Goal: Task Accomplishment & Management: Complete application form

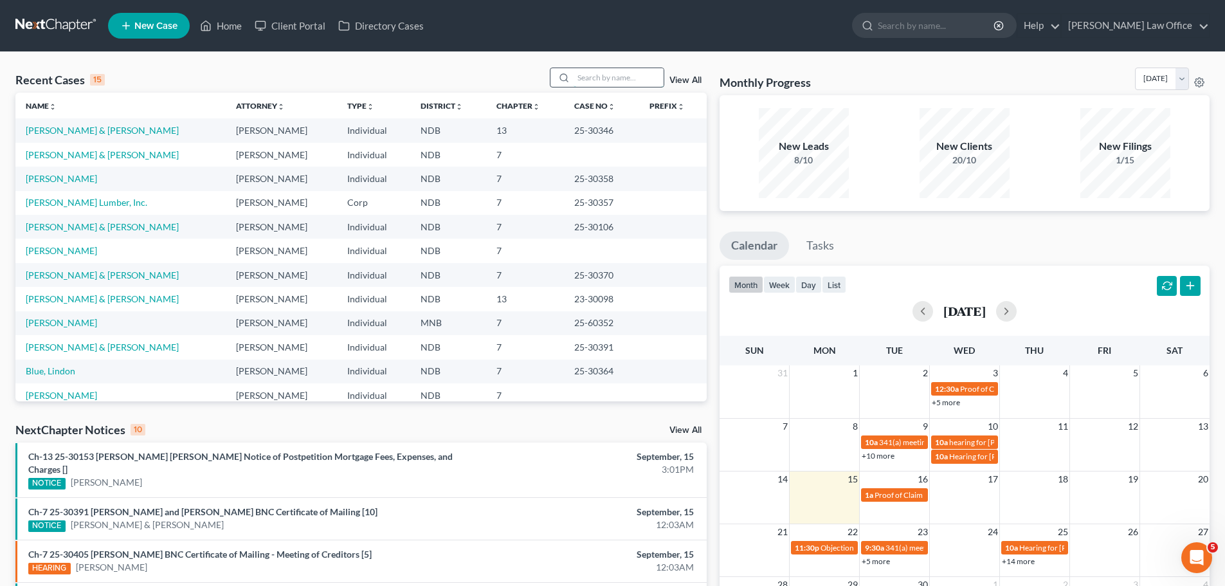
click at [585, 71] on input "search" at bounding box center [619, 77] width 90 height 19
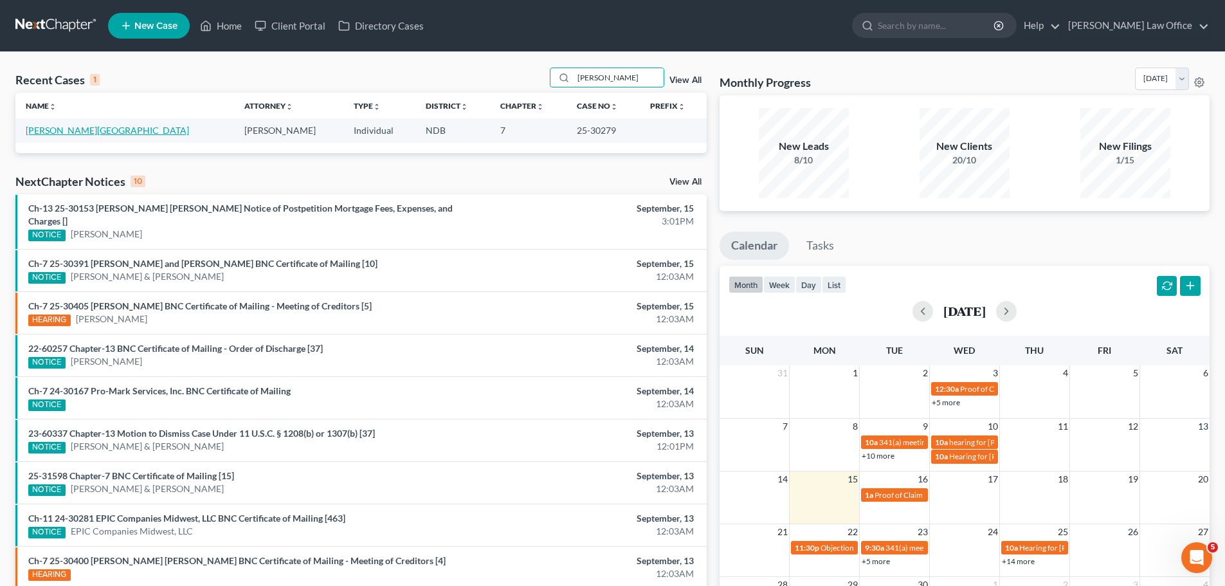
type input "[PERSON_NAME]"
click at [44, 131] on link "[PERSON_NAME][GEOGRAPHIC_DATA]" at bounding box center [107, 130] width 163 height 11
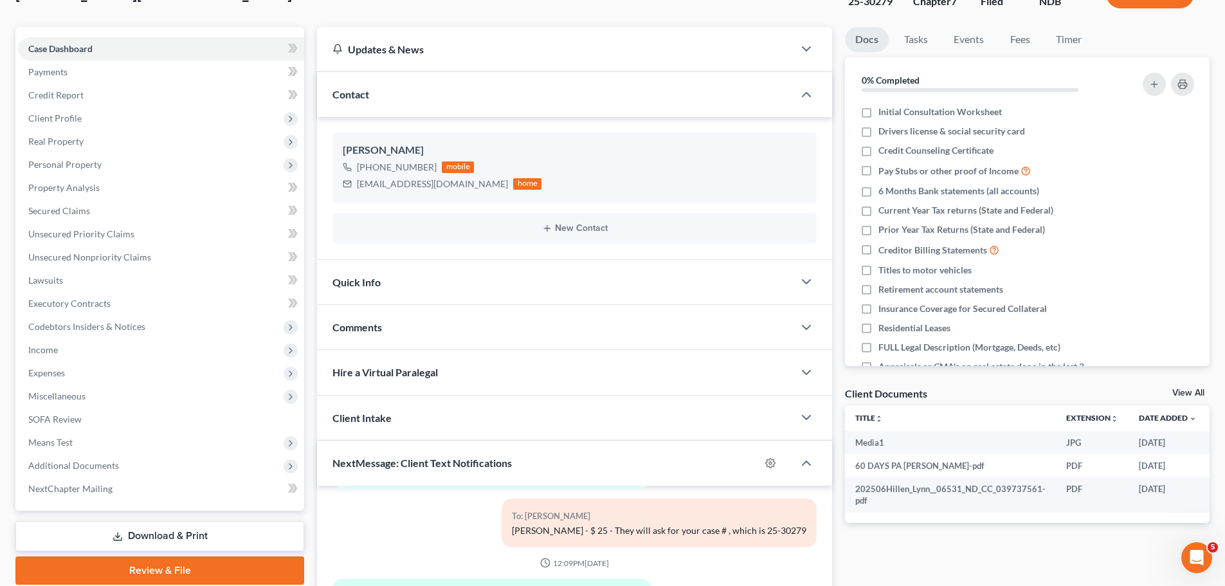
scroll to position [257, 0]
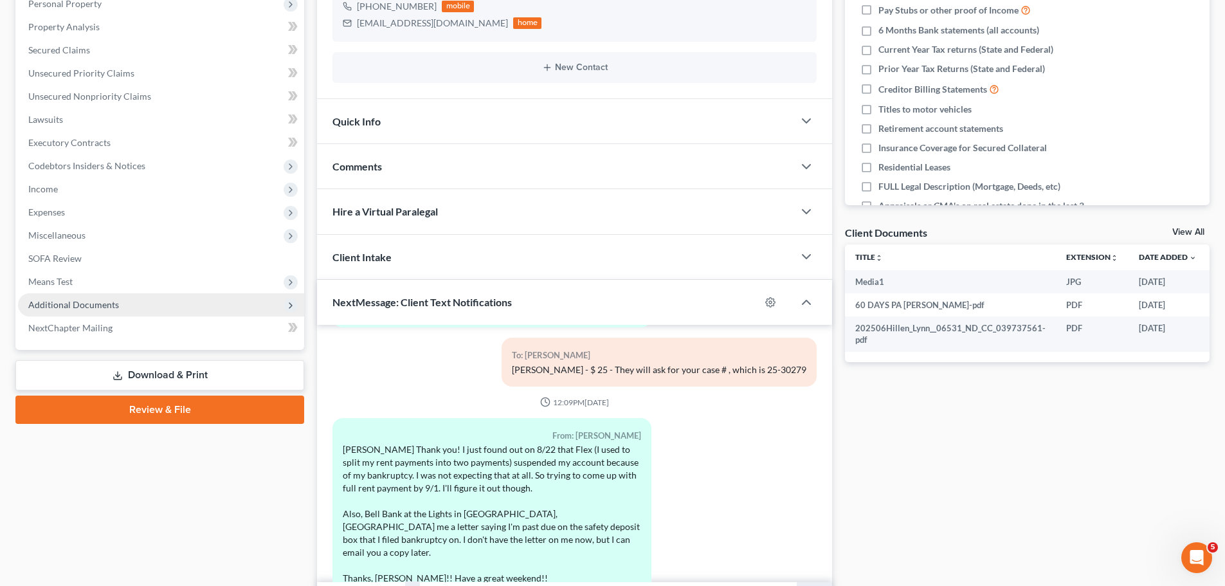
click at [80, 300] on span "Additional Documents" at bounding box center [73, 304] width 91 height 11
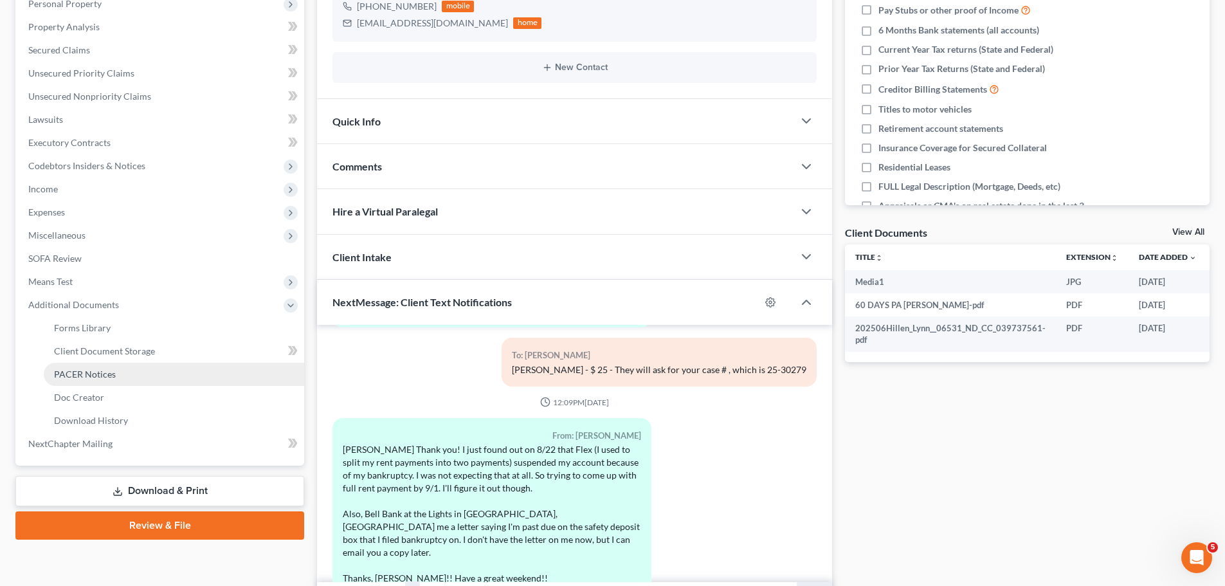
click at [96, 374] on span "PACER Notices" at bounding box center [85, 374] width 62 height 11
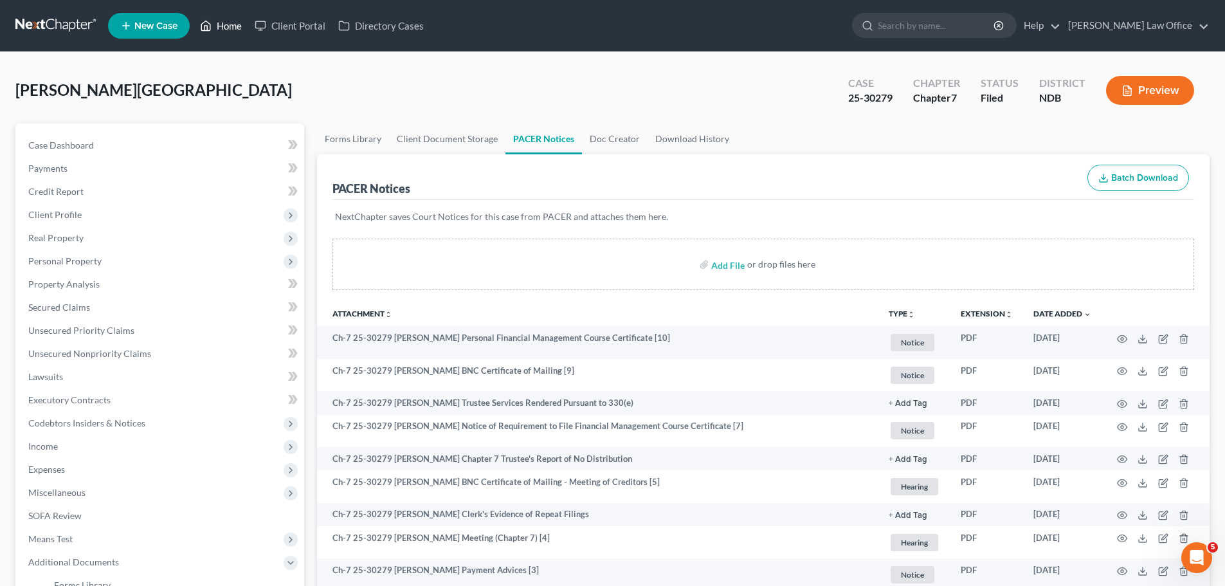
click at [226, 20] on link "Home" at bounding box center [221, 25] width 55 height 23
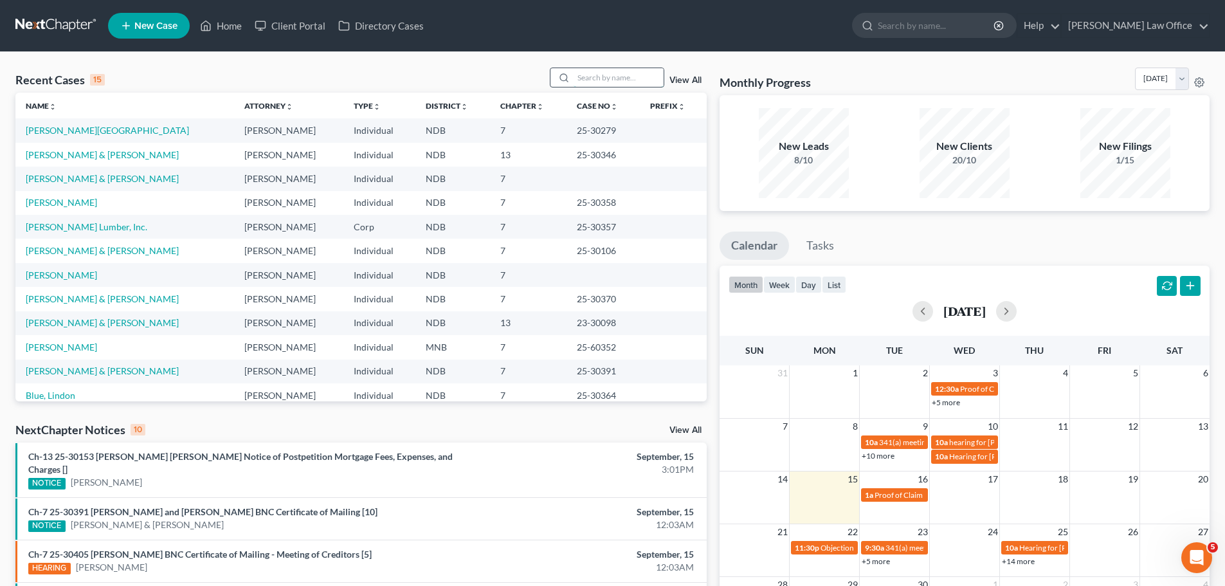
click at [602, 75] on input "search" at bounding box center [619, 77] width 90 height 19
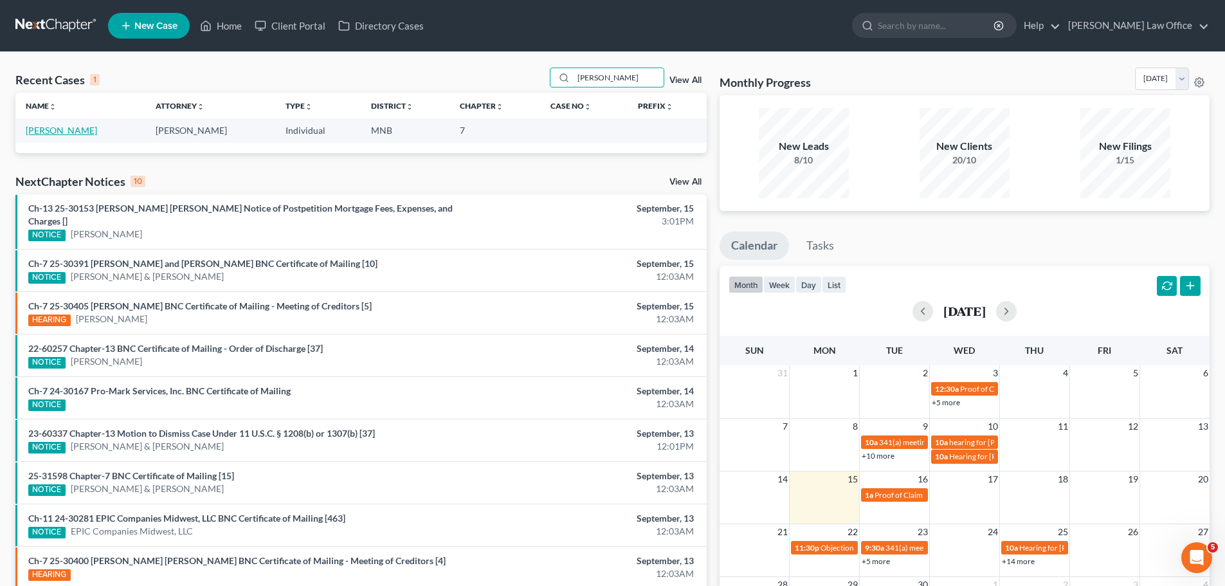
type input "[PERSON_NAME]"
click at [48, 130] on link "[PERSON_NAME]" at bounding box center [61, 130] width 71 height 11
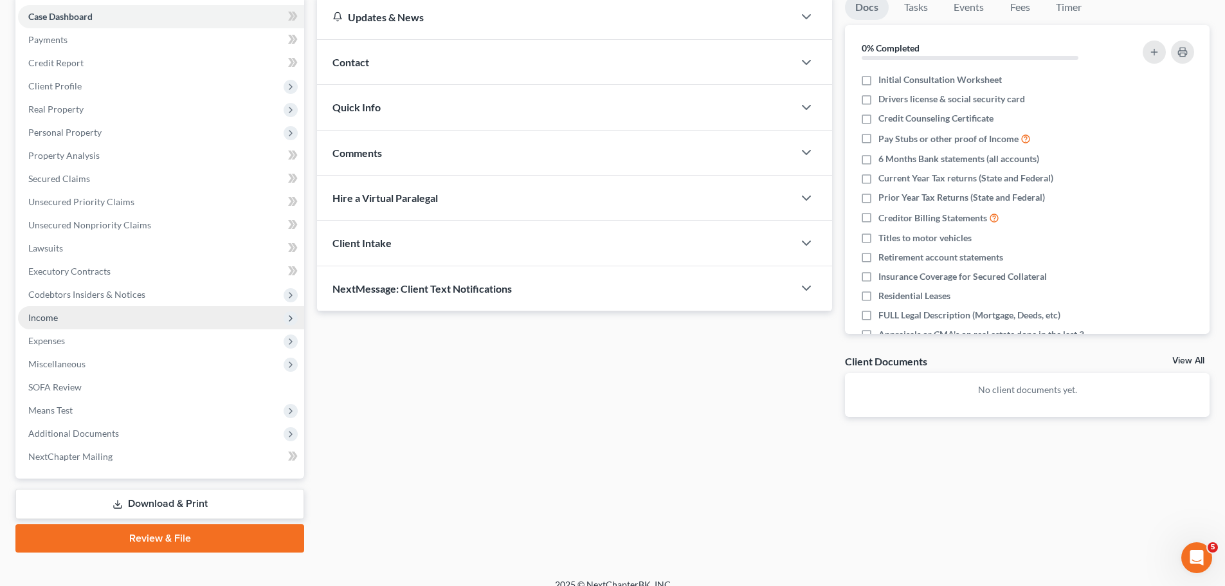
scroll to position [144, 0]
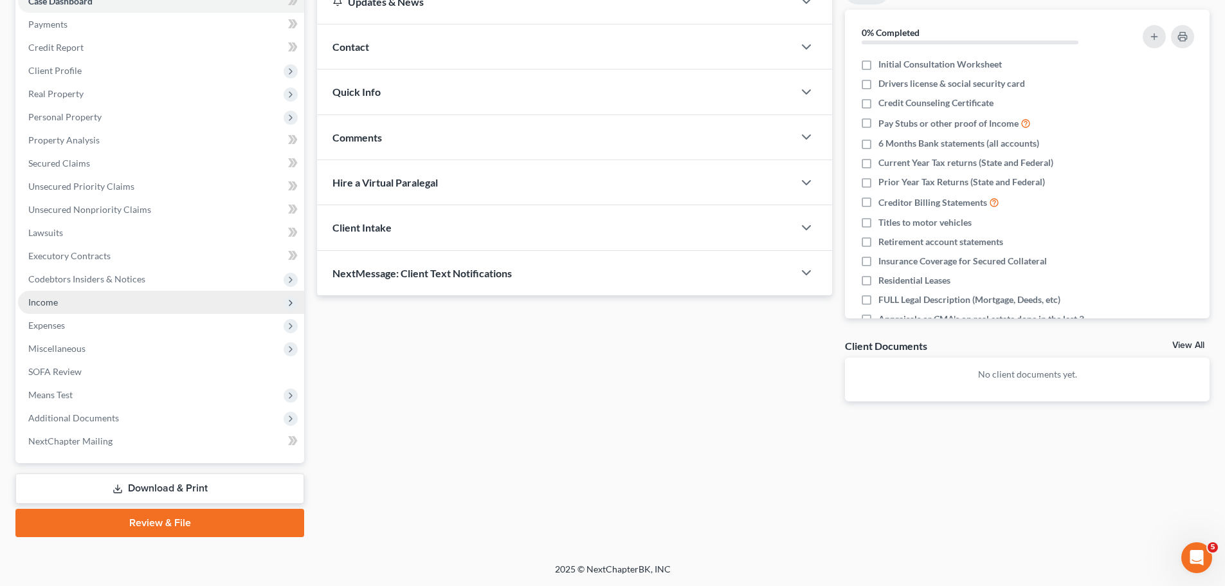
click at [45, 298] on span "Income" at bounding box center [43, 302] width 30 height 11
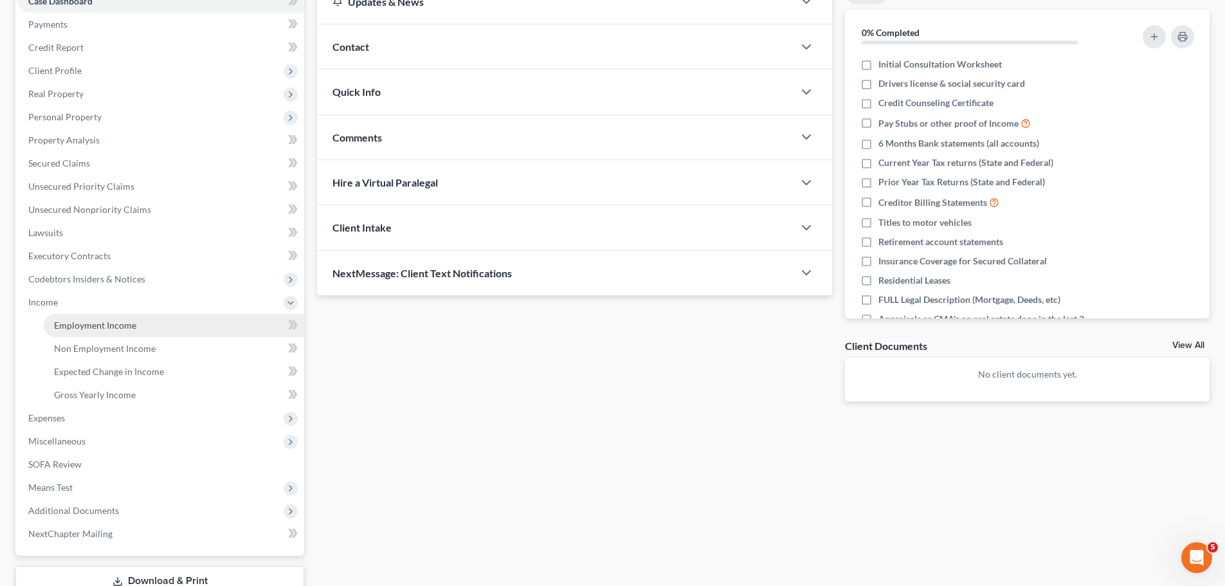
click at [111, 321] on span "Employment Income" at bounding box center [95, 325] width 82 height 11
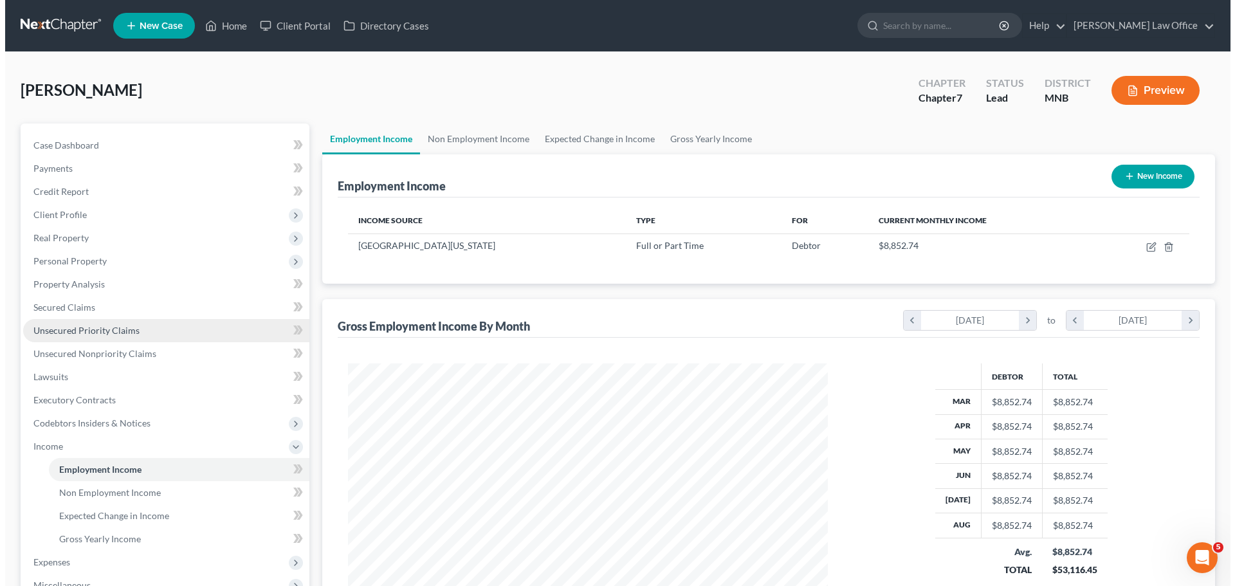
scroll to position [240, 506]
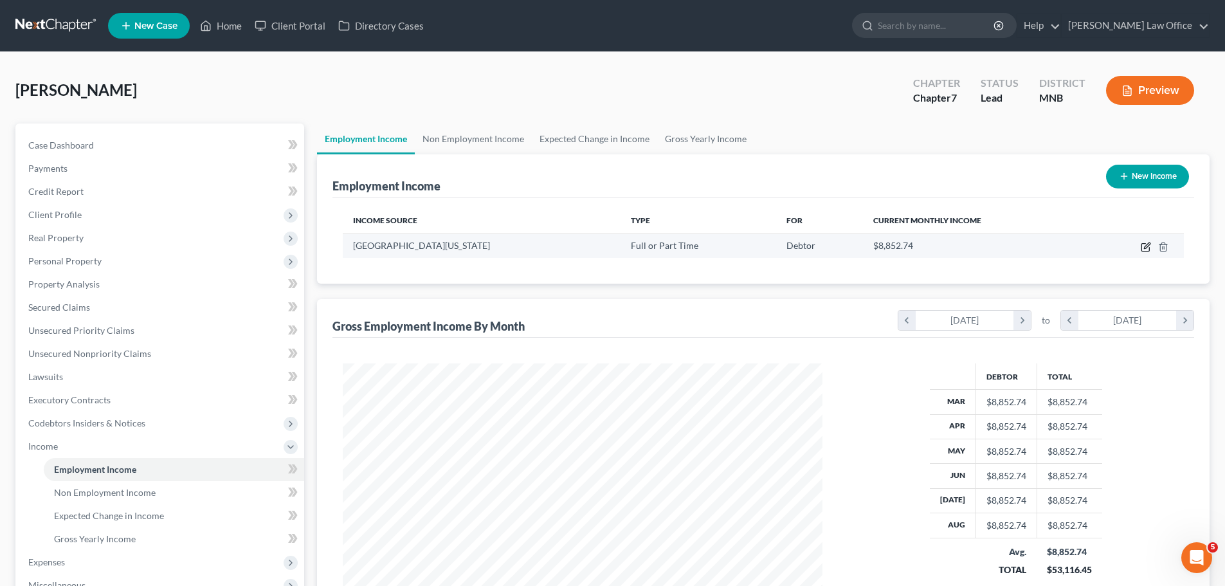
click at [1144, 246] on icon "button" at bounding box center [1146, 247] width 10 height 10
select select "0"
select select "24"
select select "2"
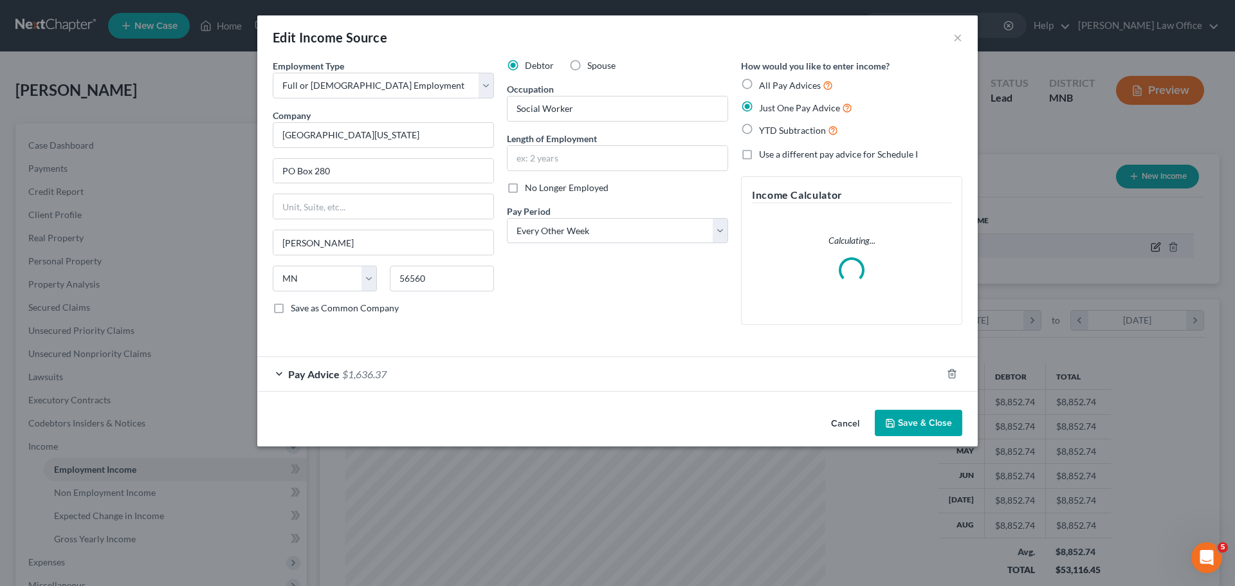
scroll to position [242, 510]
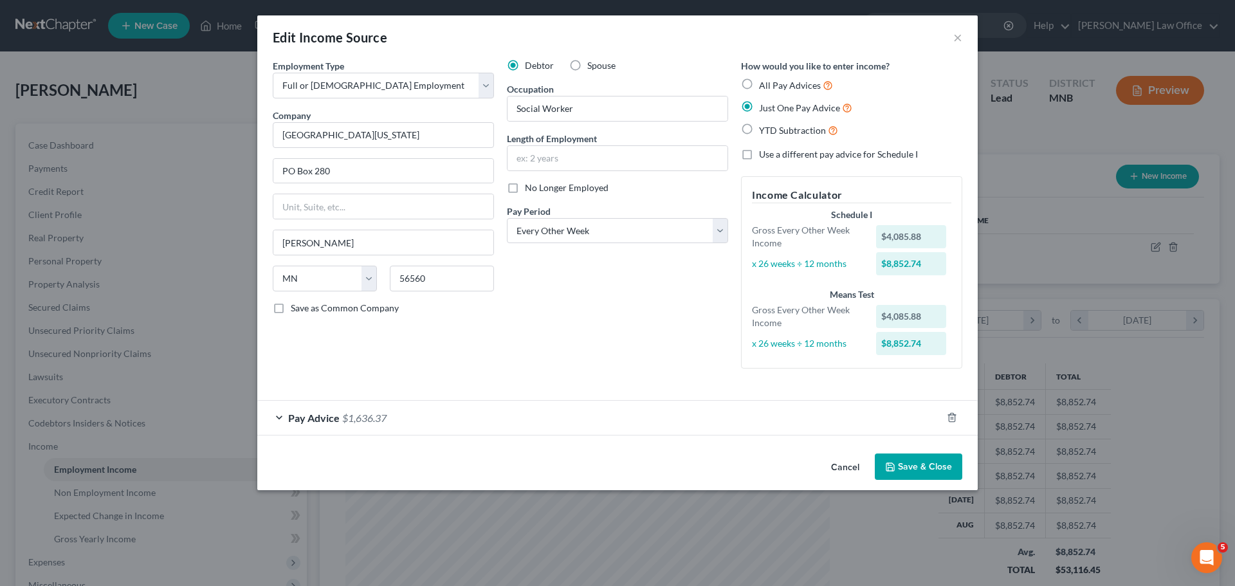
click at [357, 419] on span "$1,636.37" at bounding box center [364, 418] width 44 height 12
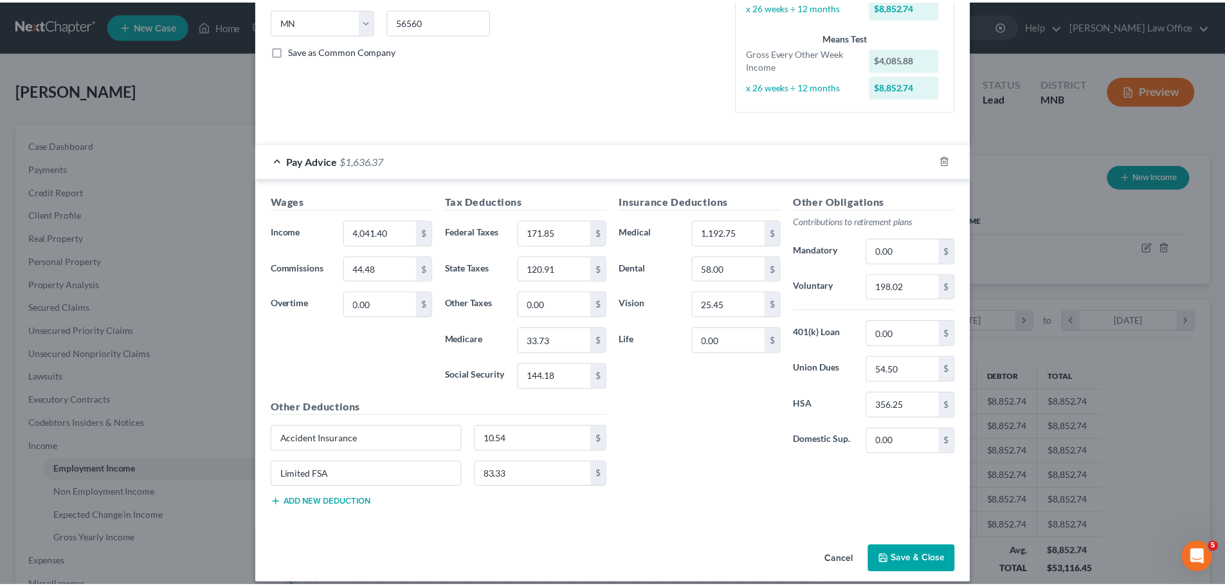
scroll to position [270, 0]
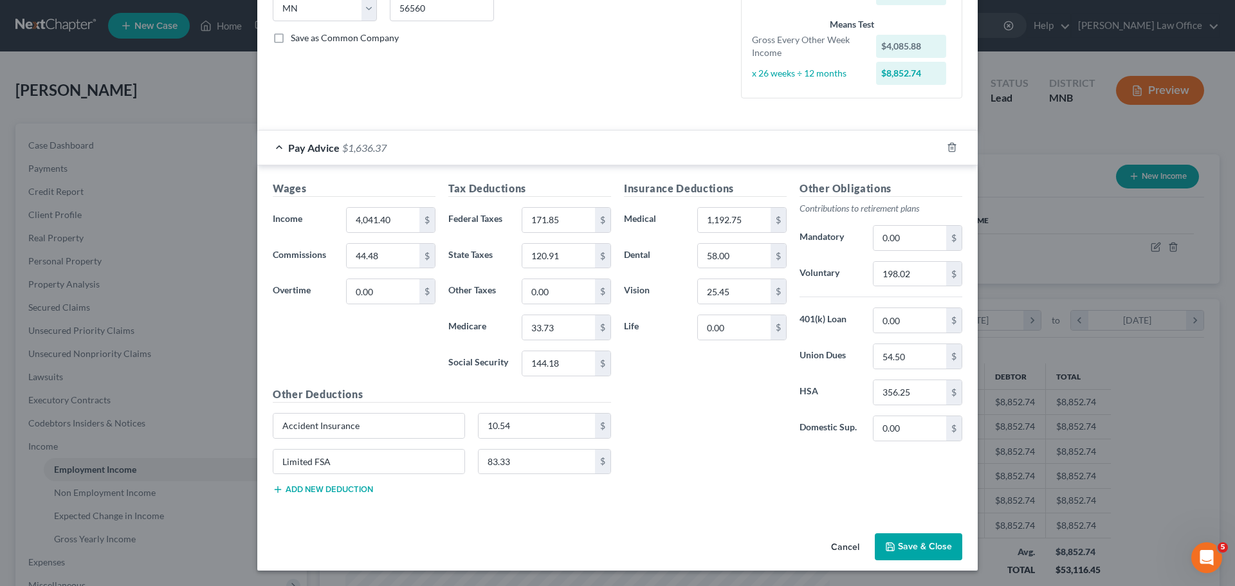
click at [899, 551] on button "Save & Close" at bounding box center [918, 546] width 87 height 27
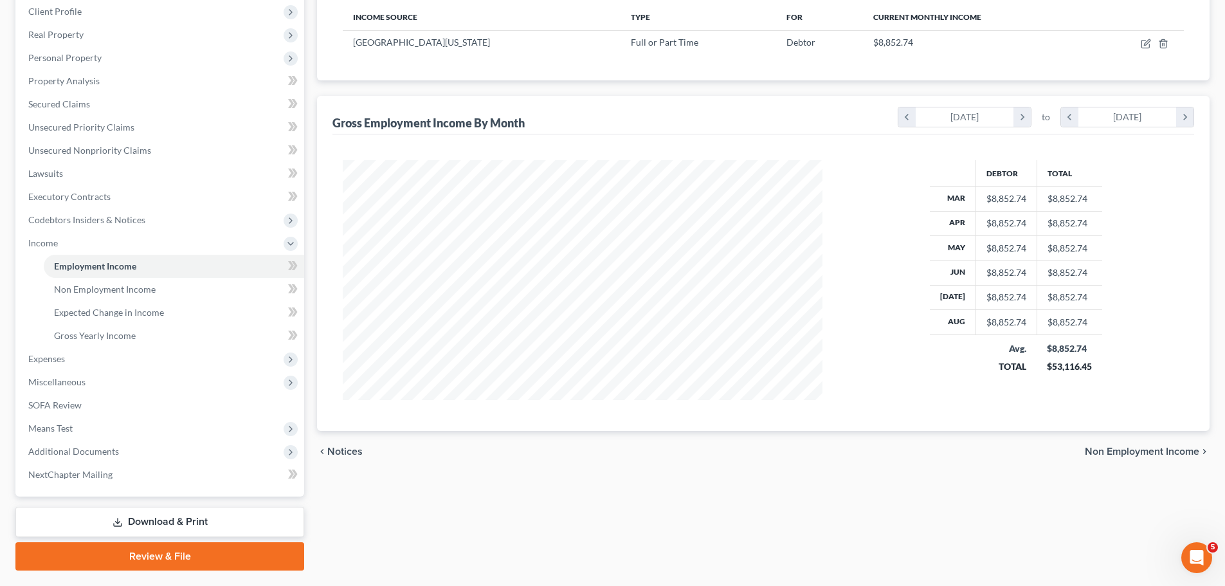
scroll to position [237, 0]
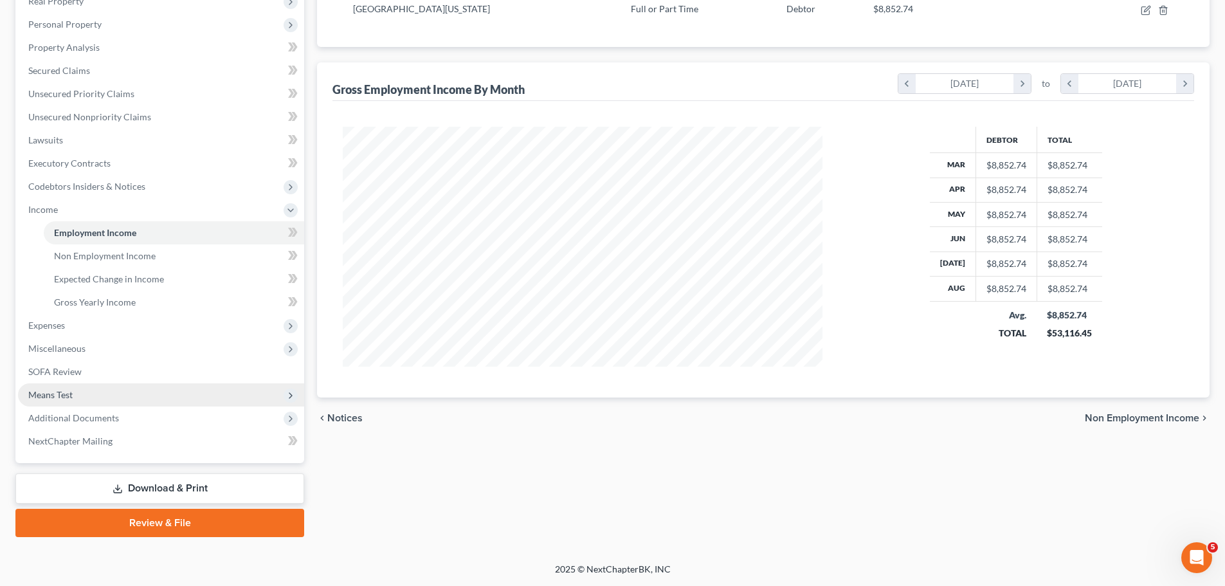
click at [54, 390] on span "Means Test" at bounding box center [50, 394] width 44 height 11
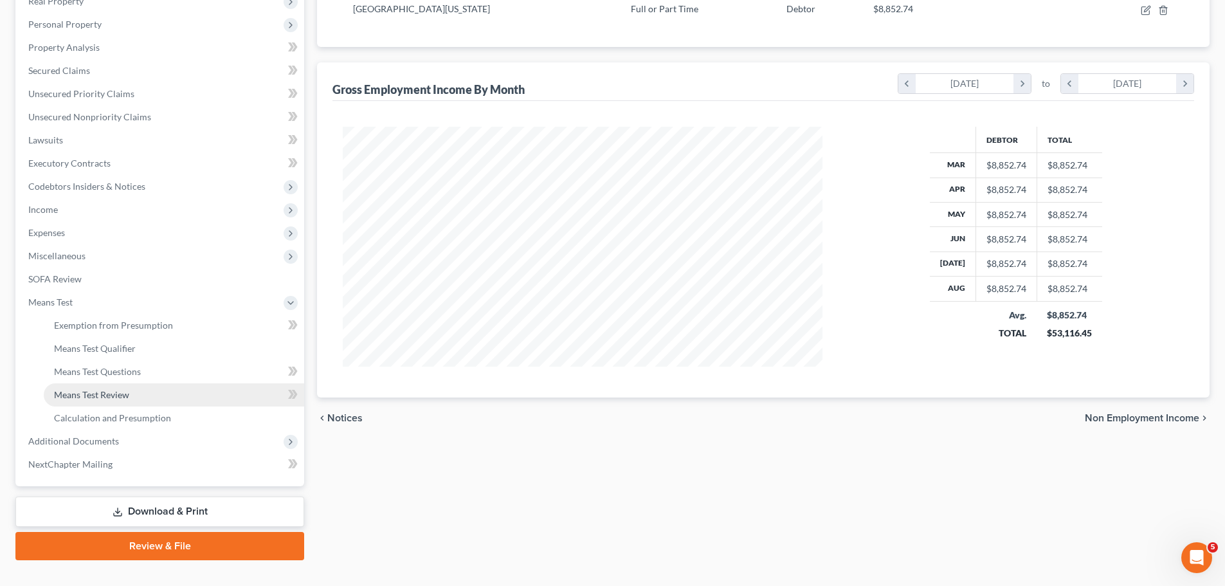
click at [95, 396] on span "Means Test Review" at bounding box center [91, 394] width 75 height 11
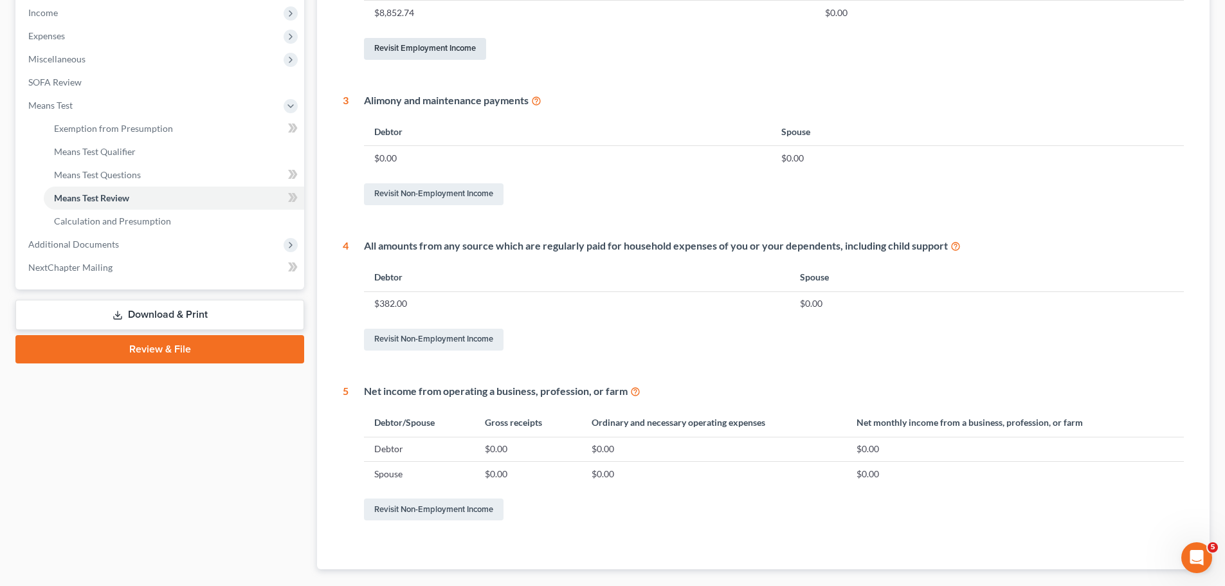
scroll to position [250, 0]
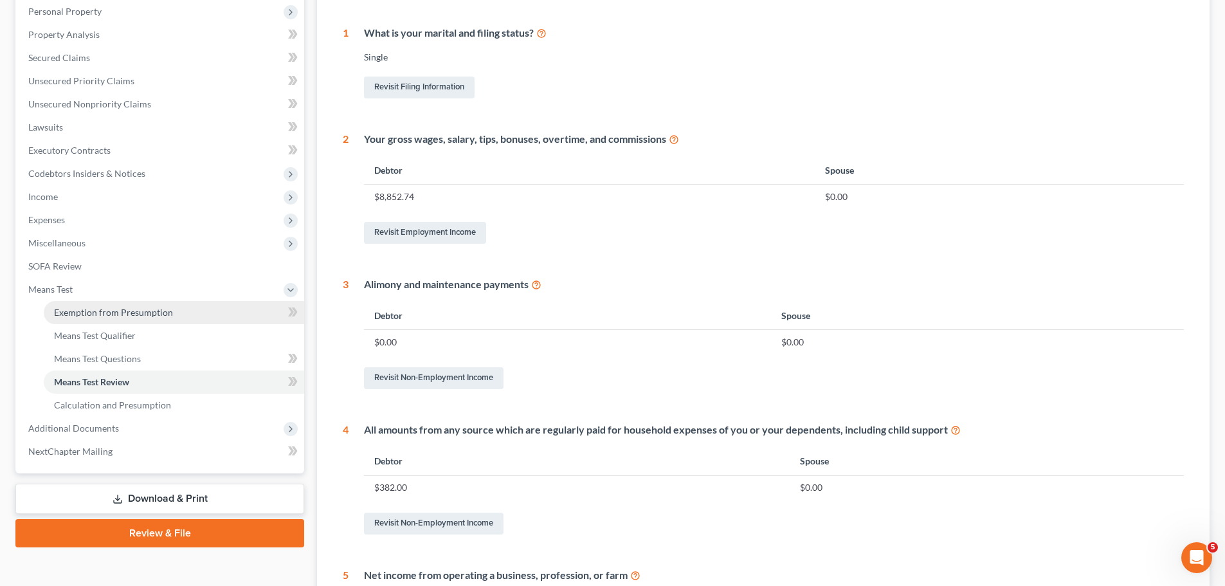
click at [105, 311] on span "Exemption from Presumption" at bounding box center [113, 312] width 119 height 11
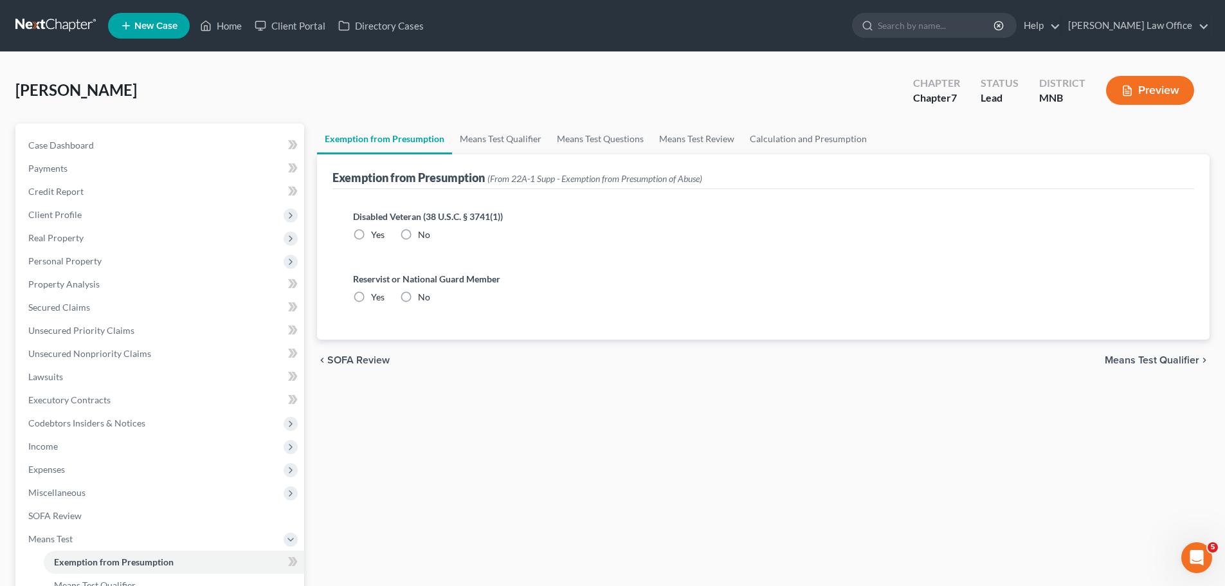
click at [418, 228] on label "No" at bounding box center [424, 234] width 12 height 13
click at [423, 228] on input "No" at bounding box center [427, 232] width 8 height 8
radio input "true"
click at [418, 297] on label "No" at bounding box center [424, 297] width 12 height 13
click at [423, 297] on input "No" at bounding box center [427, 295] width 8 height 8
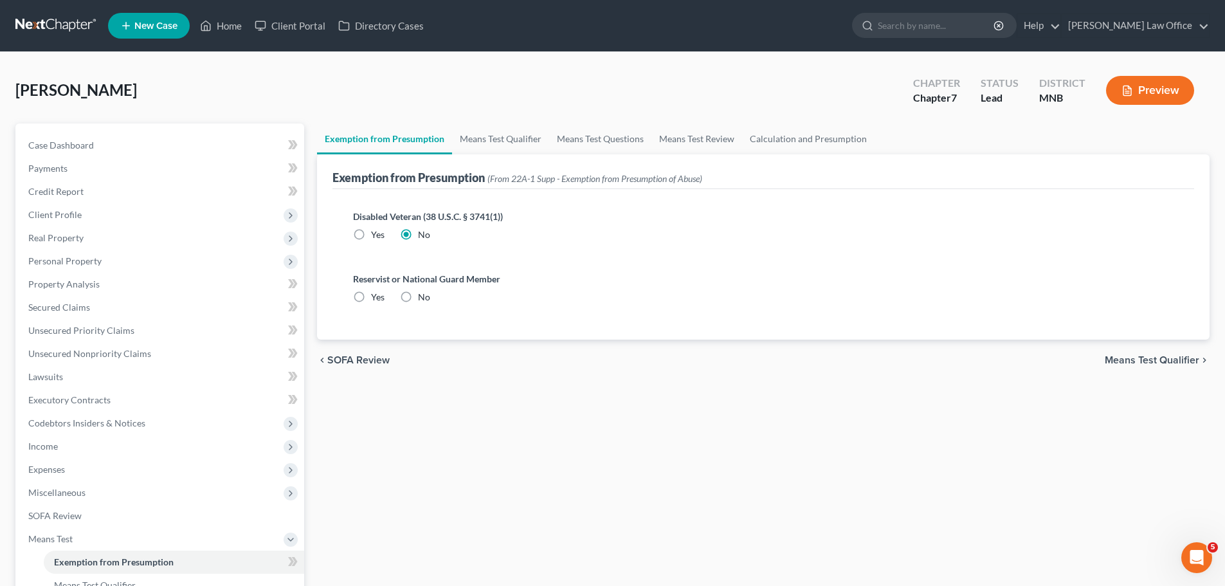
radio input "true"
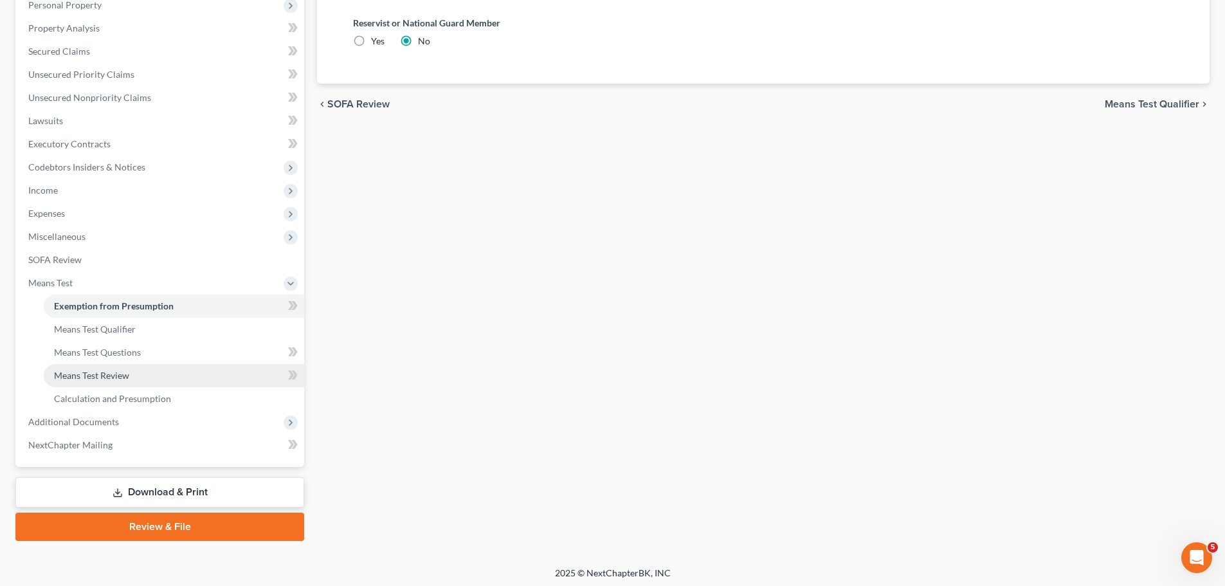
scroll to position [257, 0]
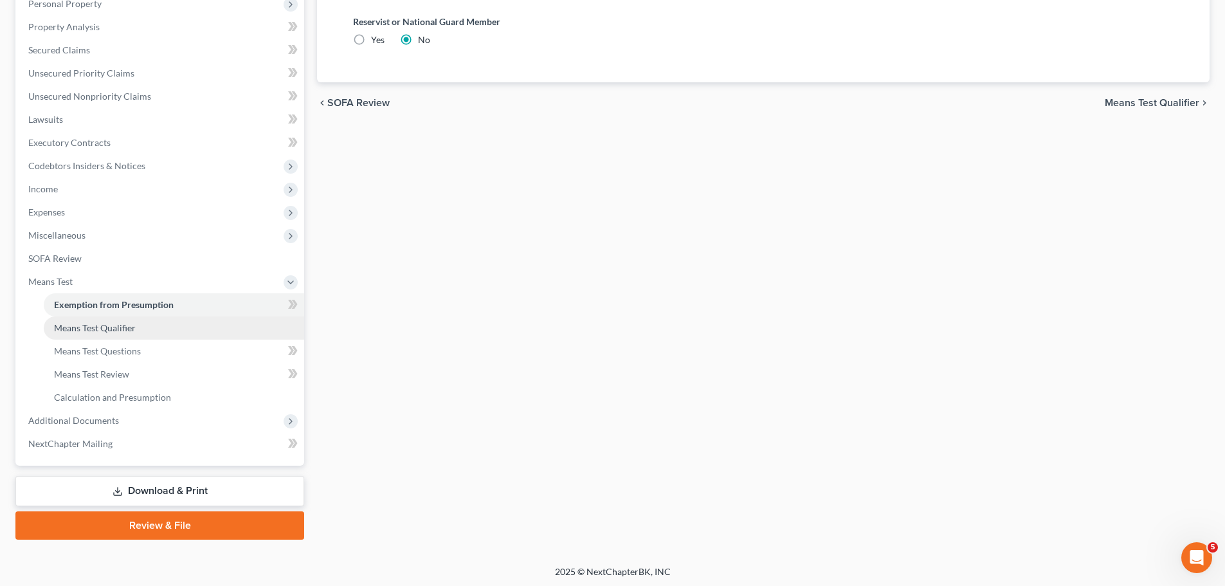
click at [107, 324] on span "Means Test Qualifier" at bounding box center [95, 327] width 82 height 11
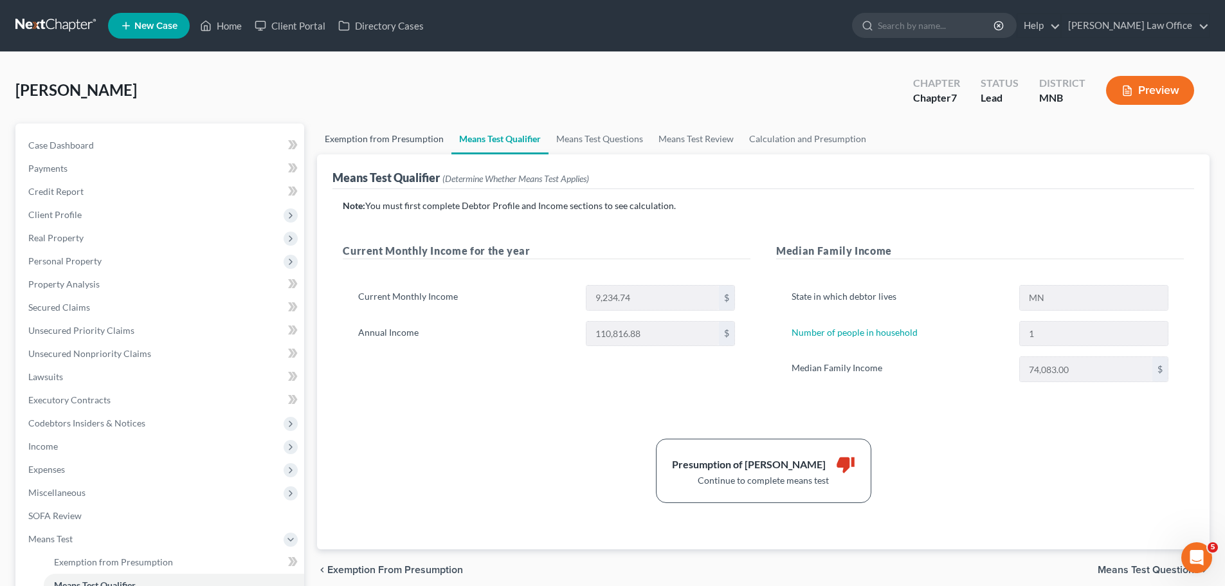
click at [359, 142] on link "Exemption from Presumption" at bounding box center [384, 139] width 134 height 31
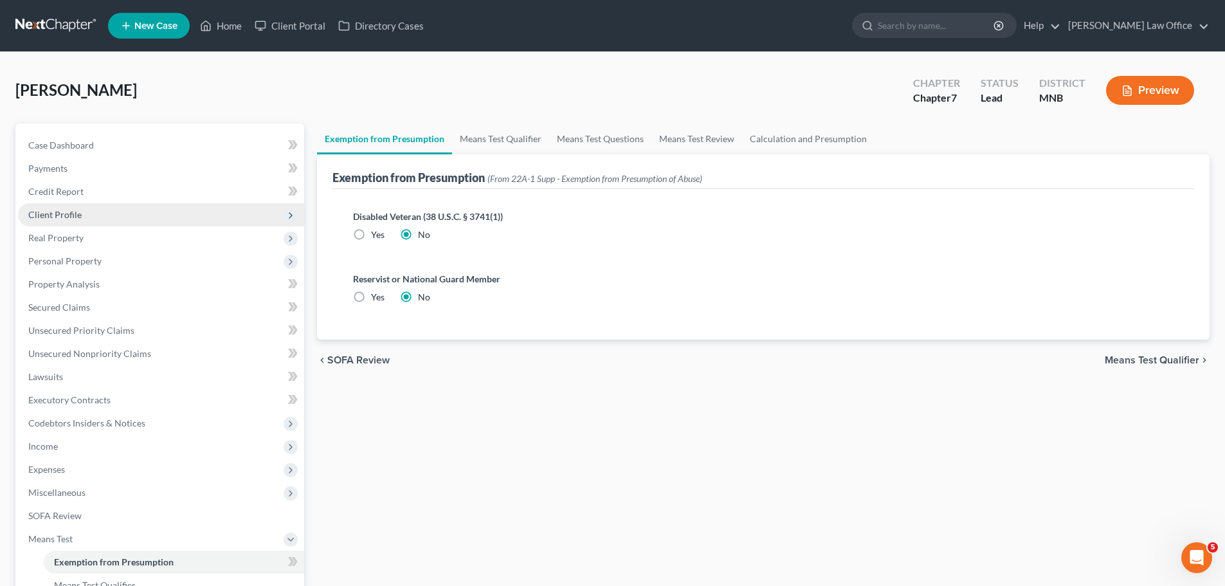
click at [53, 212] on span "Client Profile" at bounding box center [54, 214] width 53 height 11
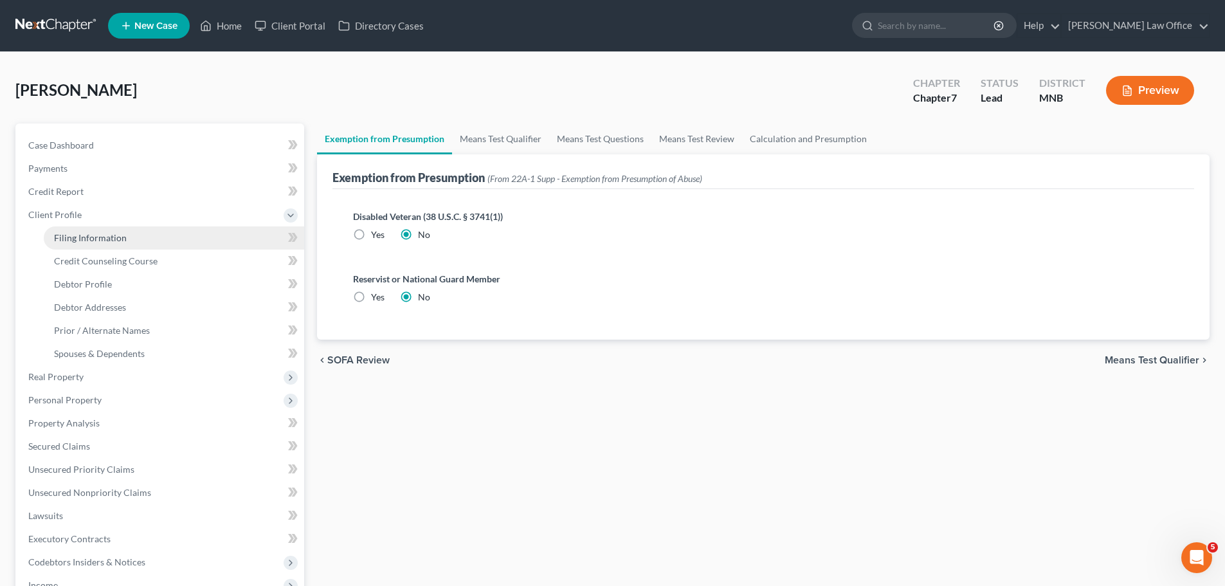
click at [107, 232] on span "Filing Information" at bounding box center [90, 237] width 73 height 11
select select "1"
select select "0"
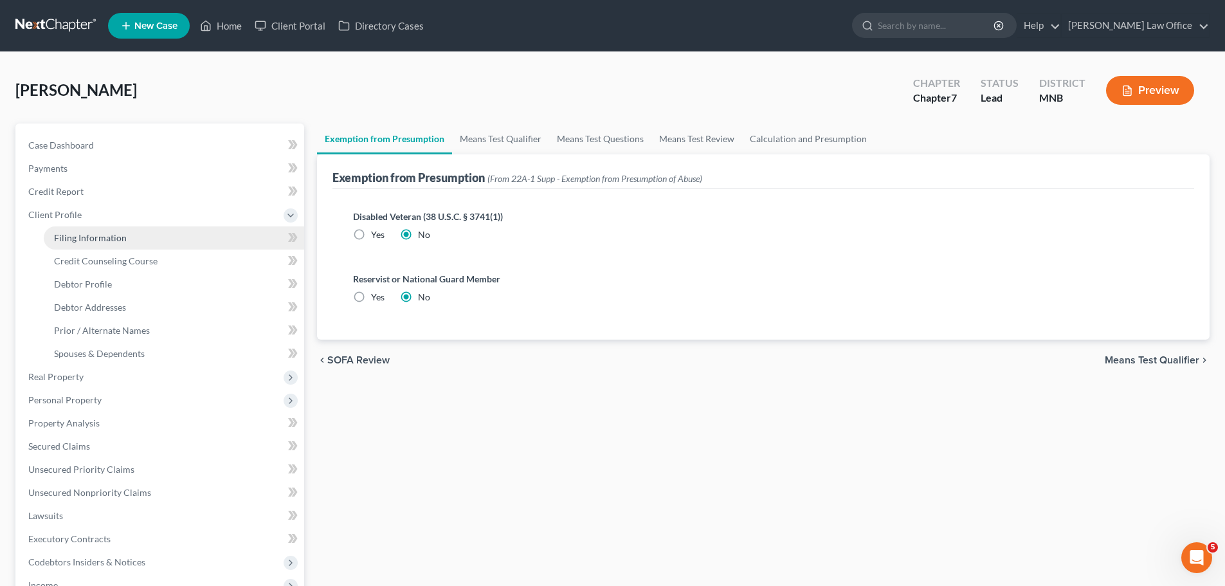
select select "24"
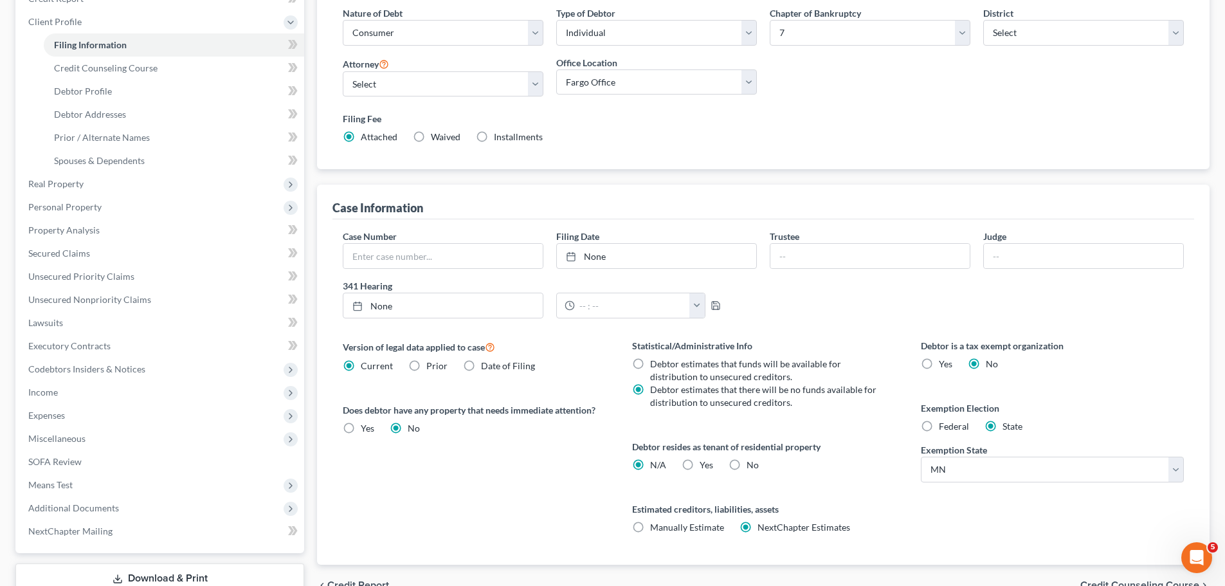
scroll to position [129, 0]
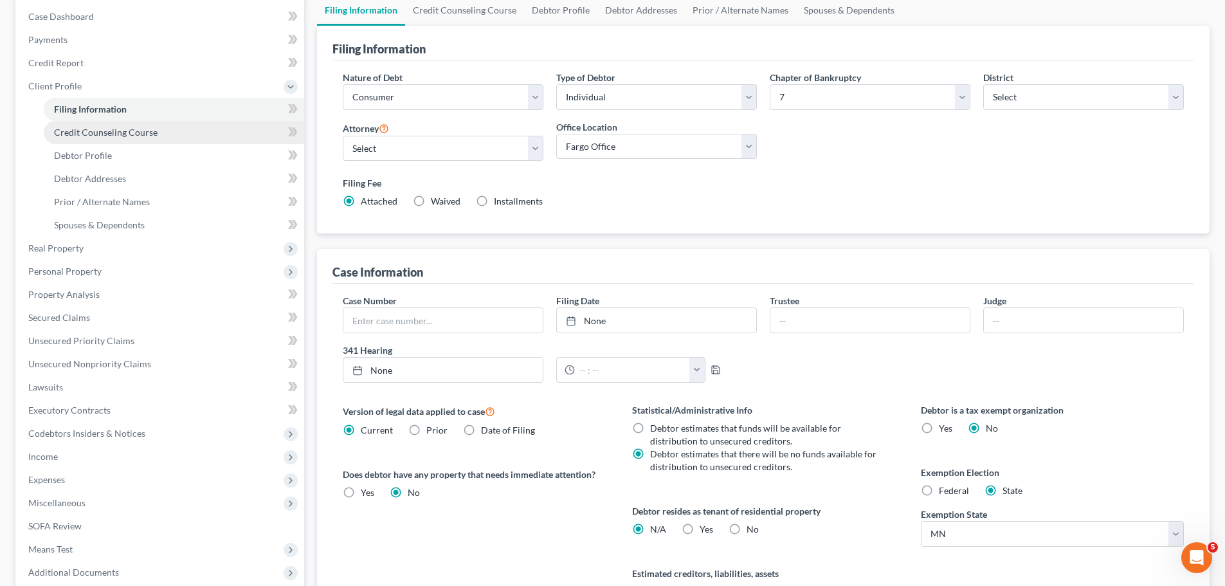
click at [71, 130] on span "Credit Counseling Course" at bounding box center [106, 132] width 104 height 11
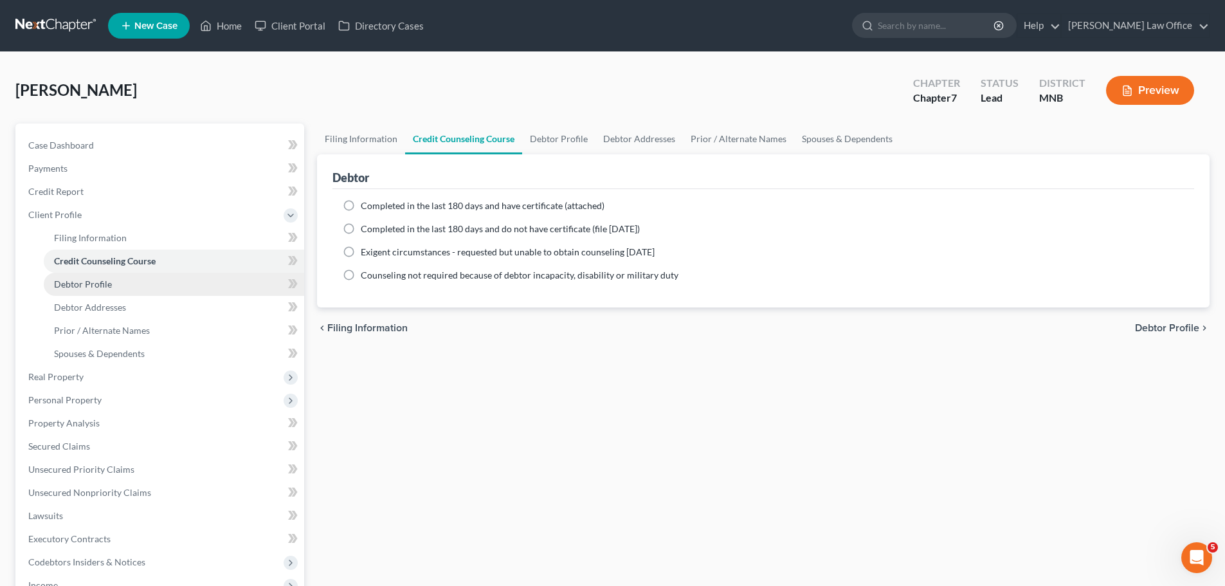
click at [101, 282] on span "Debtor Profile" at bounding box center [83, 284] width 58 height 11
select select "0"
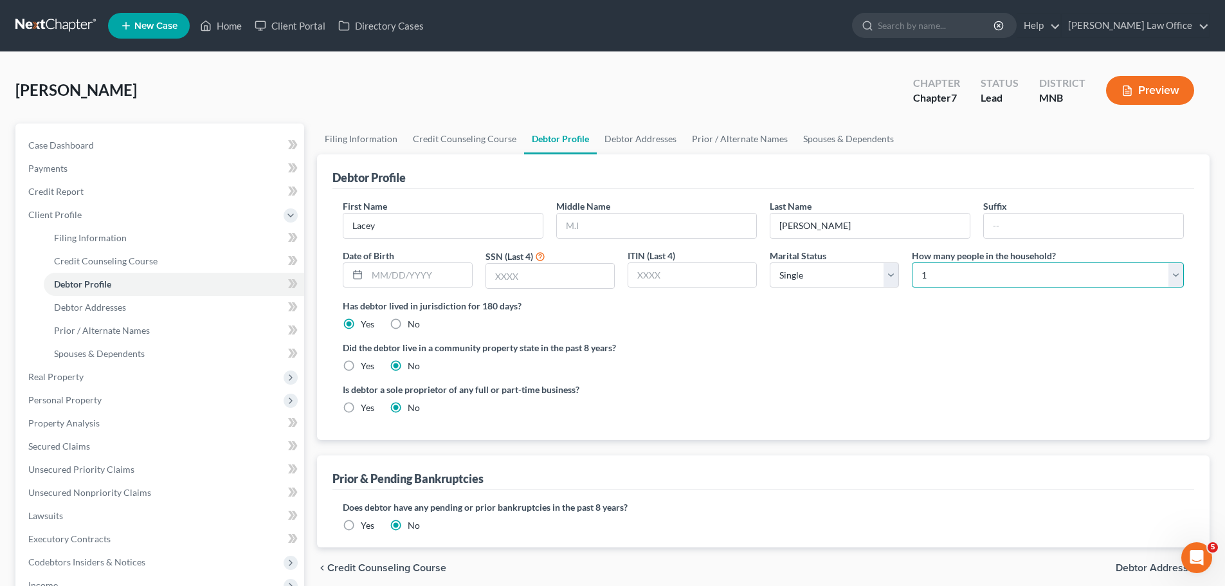
click at [1174, 279] on select "Select 1 2 3 4 5 6 7 8 9 10 11 12 13 14 15 16 17 18 19 20" at bounding box center [1048, 275] width 272 height 26
select select "2"
click at [912, 262] on select "Select 1 2 3 4 5 6 7 8 9 10 11 12 13 14 15 16 17 18 19 20" at bounding box center [1048, 275] width 272 height 26
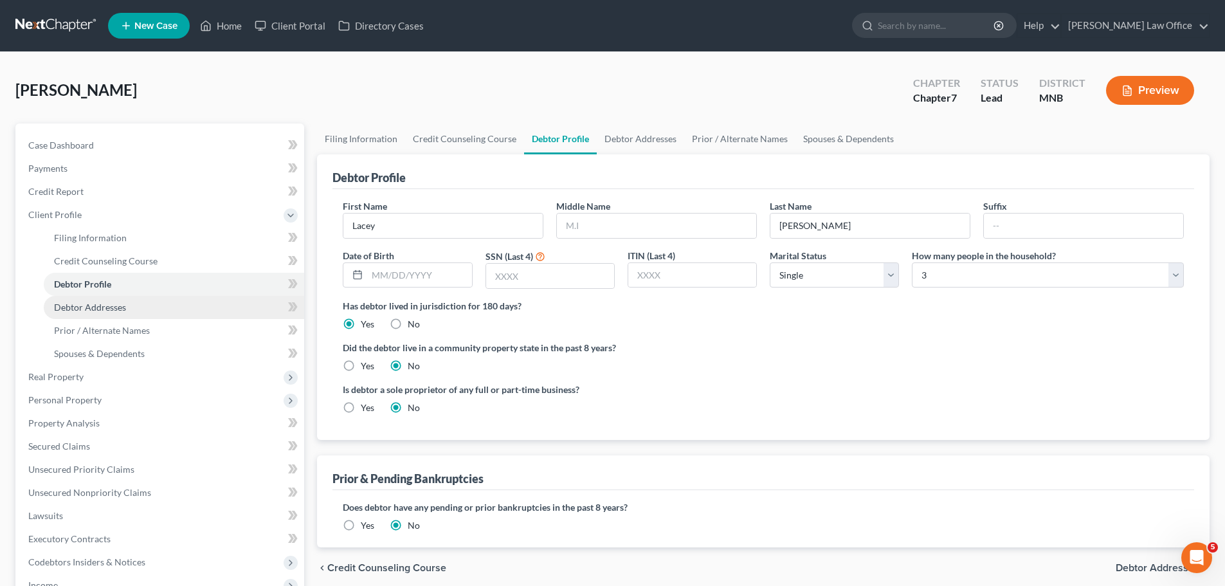
click at [80, 306] on span "Debtor Addresses" at bounding box center [90, 307] width 72 height 11
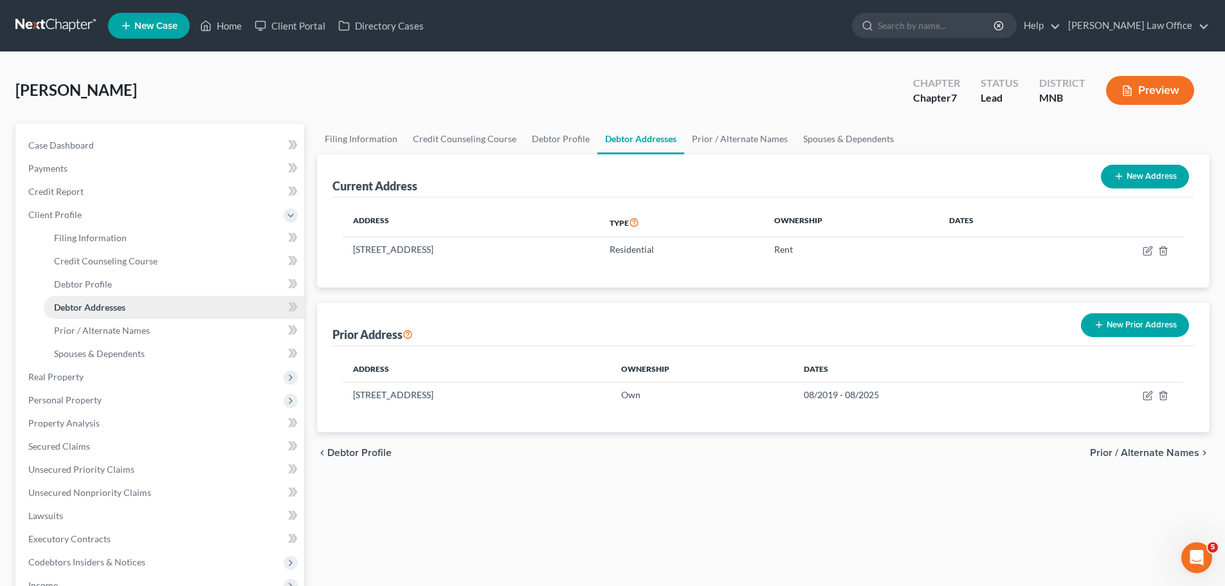
click at [80, 313] on link "Debtor Addresses" at bounding box center [174, 307] width 261 height 23
click at [85, 333] on span "Prior / Alternate Names" at bounding box center [102, 330] width 96 height 11
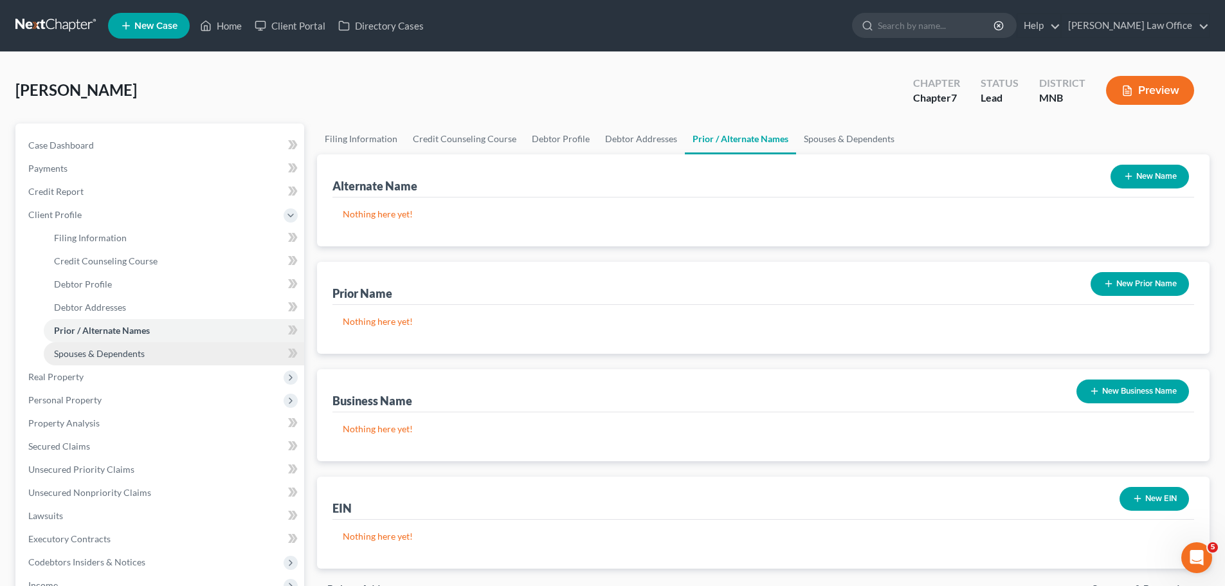
click at [84, 351] on span "Spouses & Dependents" at bounding box center [99, 353] width 91 height 11
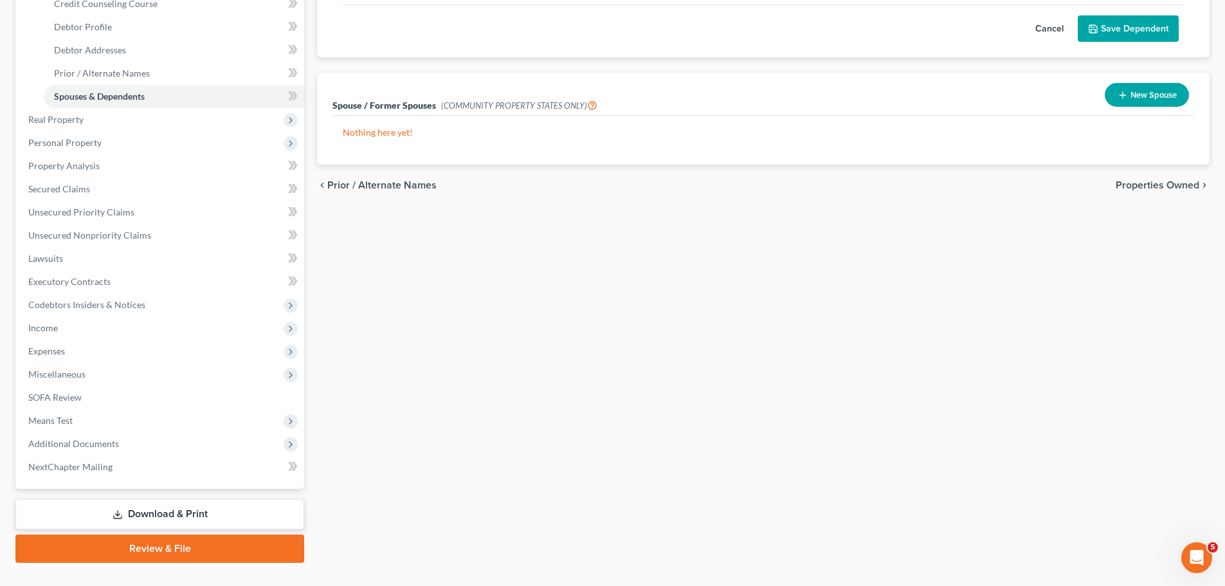
scroll to position [283, 0]
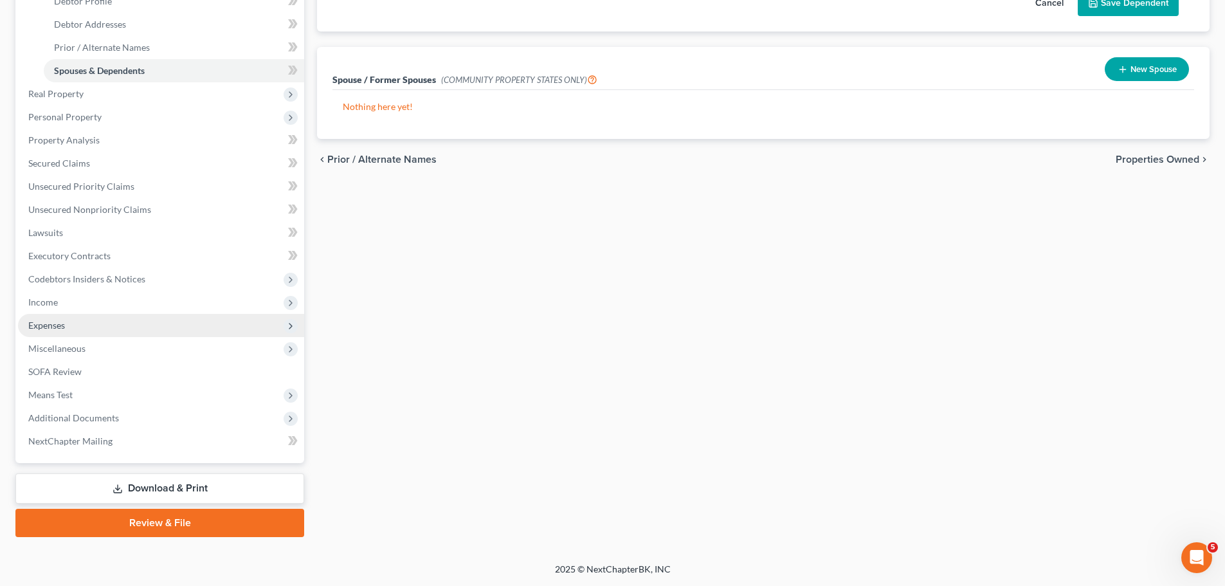
click at [49, 324] on span "Expenses" at bounding box center [46, 325] width 37 height 11
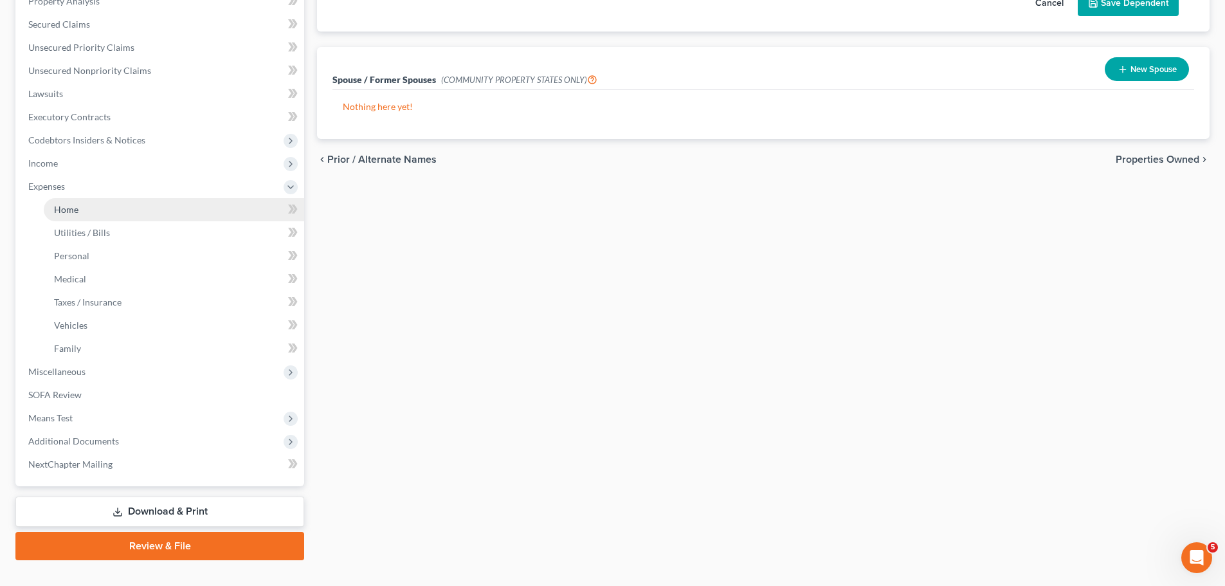
click at [71, 211] on span "Home" at bounding box center [66, 209] width 24 height 11
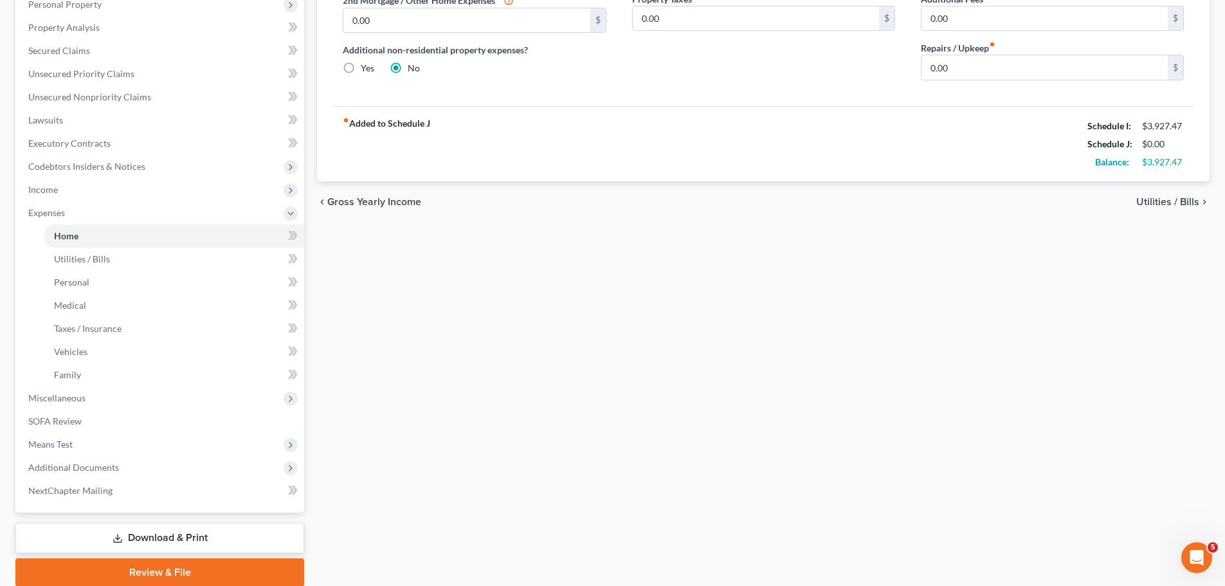
scroll to position [257, 0]
click at [50, 445] on span "Means Test" at bounding box center [50, 443] width 44 height 11
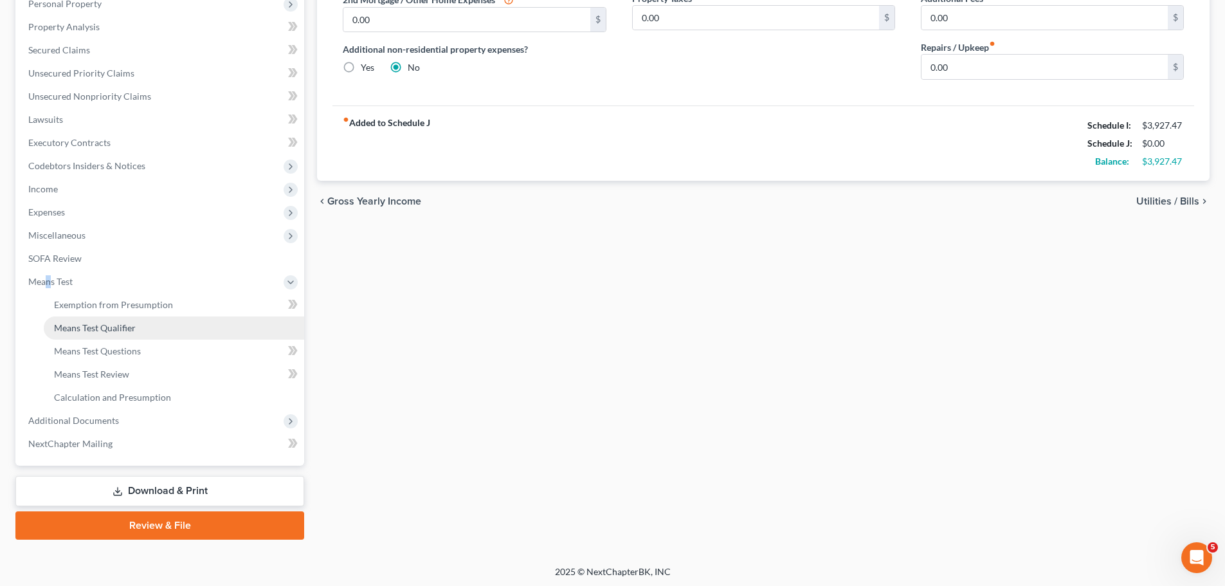
click at [103, 328] on span "Means Test Qualifier" at bounding box center [95, 327] width 82 height 11
